Goal: Navigation & Orientation: Find specific page/section

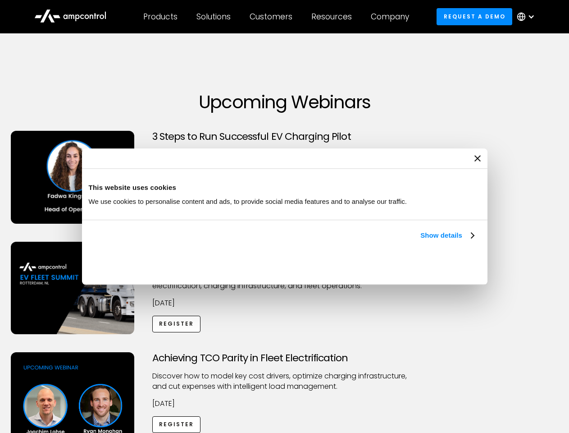
click at [421, 241] on link "Show details" at bounding box center [447, 235] width 53 height 11
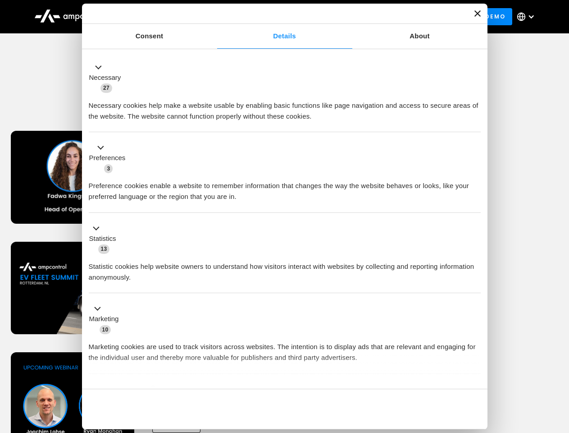
click at [475, 122] on div "Necessary cookies help make a website usable by enabling basic functions like p…" at bounding box center [285, 107] width 392 height 28
click at [560, 363] on div "Achieving TCO Parity in Fleet Electrification Discover how to model key cost dr…" at bounding box center [285, 423] width 566 height 142
click at [277, 17] on div "Customers" at bounding box center [271, 17] width 43 height 10
click at [160, 17] on div "Products" at bounding box center [160, 17] width 34 height 10
click at [214, 17] on div "Solutions" at bounding box center [214, 17] width 34 height 10
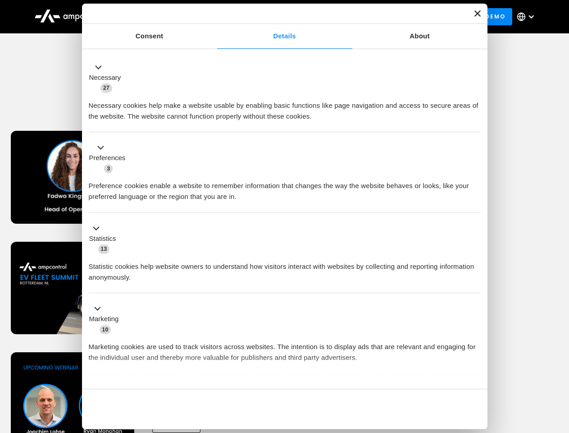
click at [273, 17] on div "Customers" at bounding box center [271, 17] width 43 height 10
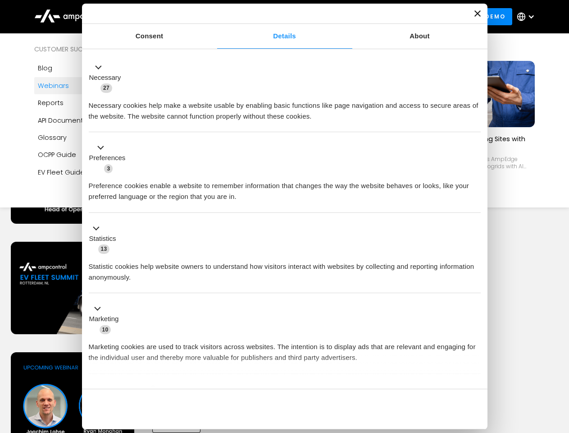
click at [334, 17] on div "Resources" at bounding box center [332, 17] width 41 height 10
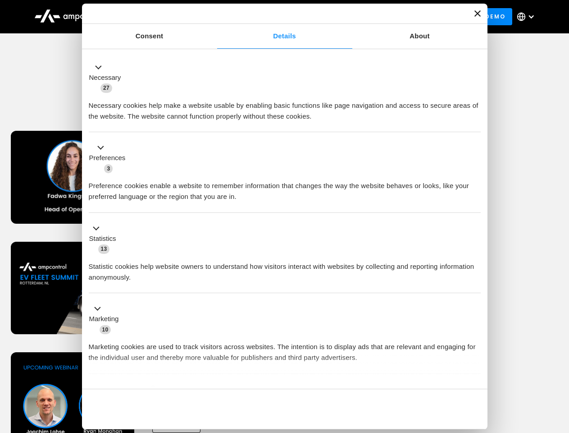
click at [393, 17] on div "Company" at bounding box center [390, 17] width 38 height 10
click at [528, 17] on div at bounding box center [531, 16] width 7 height 7
